Goal: Find specific page/section: Find specific page/section

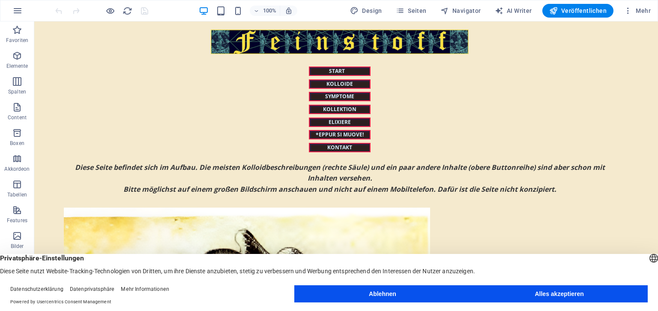
click at [370, 295] on button "Ablehnen" at bounding box center [382, 293] width 177 height 17
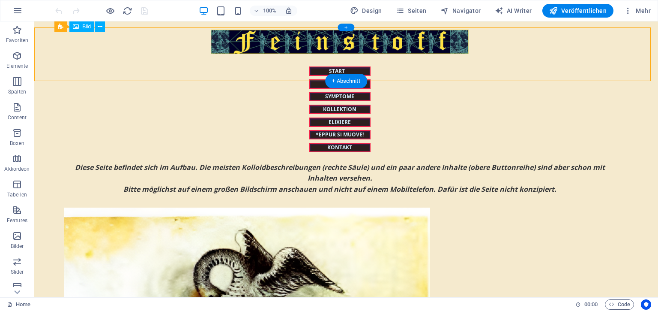
drag, startPoint x: 446, startPoint y: 31, endPoint x: 184, endPoint y: 42, distance: 262.4
click at [184, 42] on figure at bounding box center [340, 48] width 571 height 36
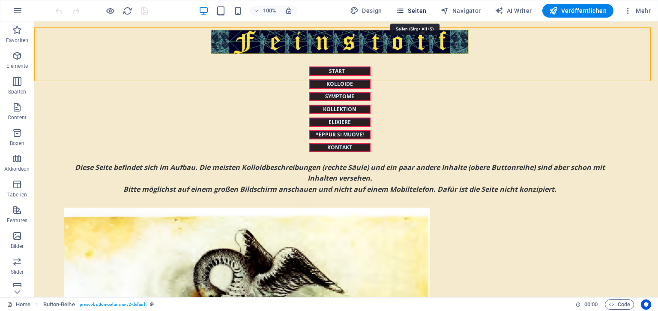
click at [404, 15] on icon "button" at bounding box center [400, 10] width 9 height 9
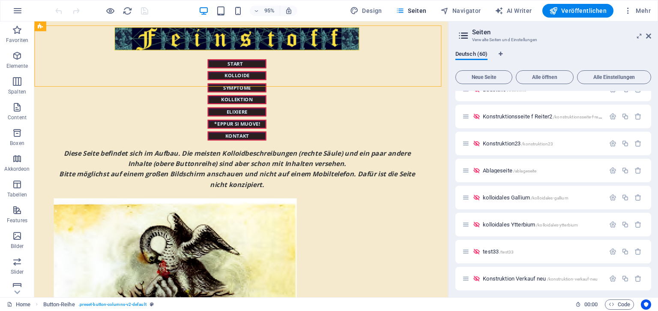
scroll to position [1420, 0]
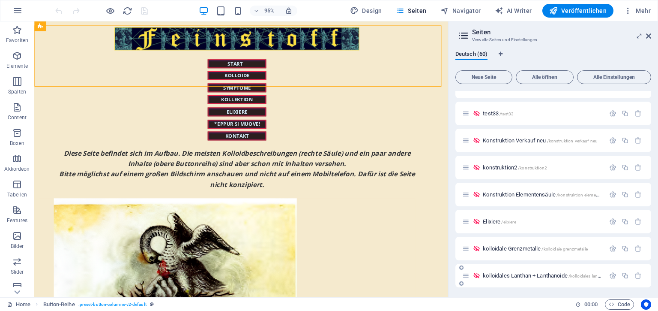
click at [564, 275] on span "kolloidales Lanthan + Lanthanoide /kolloidales-lanthan-lanthanoide" at bounding box center [557, 275] width 148 height 6
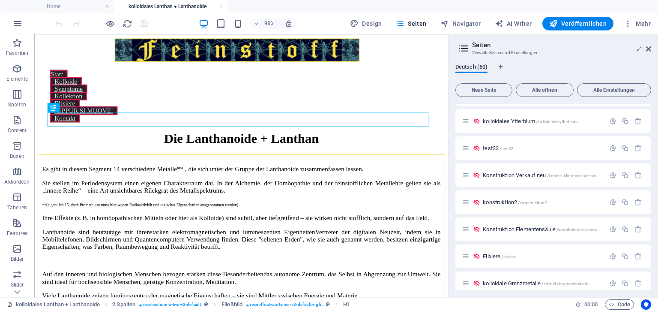
scroll to position [1433, 0]
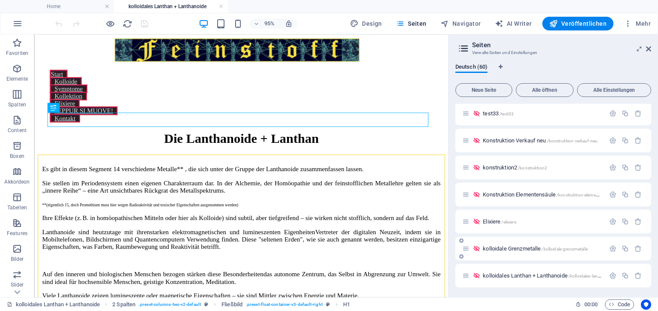
click at [516, 249] on span "kolloidale Grenzmetalle /kolloidale-grenzmetalle" at bounding box center [535, 248] width 105 height 6
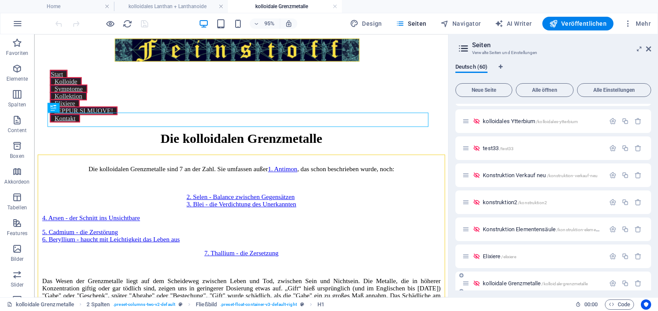
scroll to position [0, 0]
click at [488, 253] on span "Elixiere /elixiere" at bounding box center [499, 256] width 33 height 6
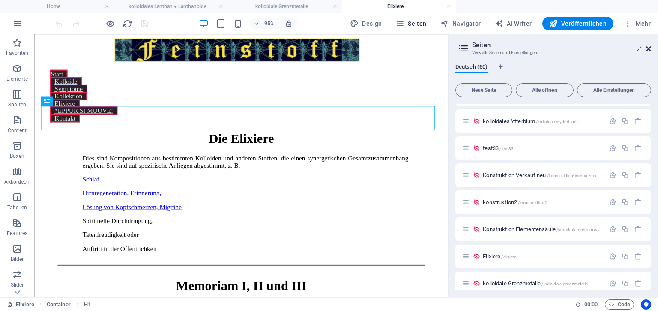
click at [649, 48] on icon at bounding box center [648, 48] width 5 height 7
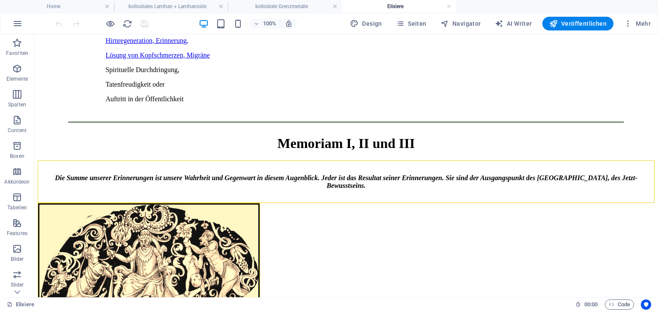
scroll to position [213, 0]
